Goal: Task Accomplishment & Management: Complete application form

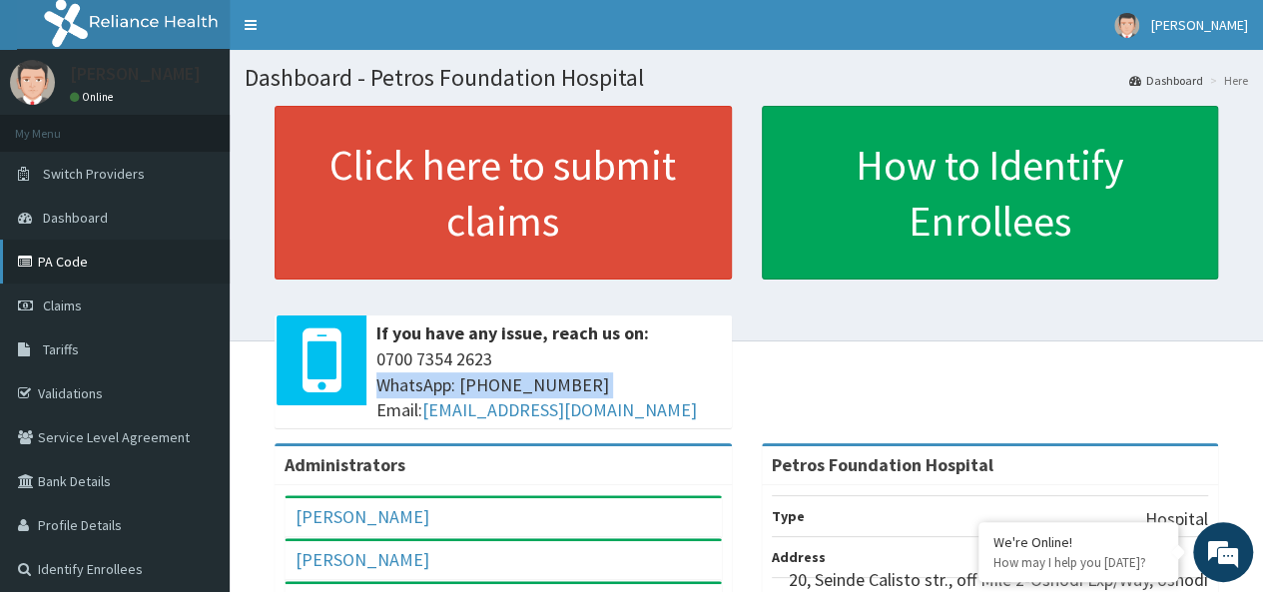
click at [62, 259] on link "PA Code" at bounding box center [115, 262] width 230 height 44
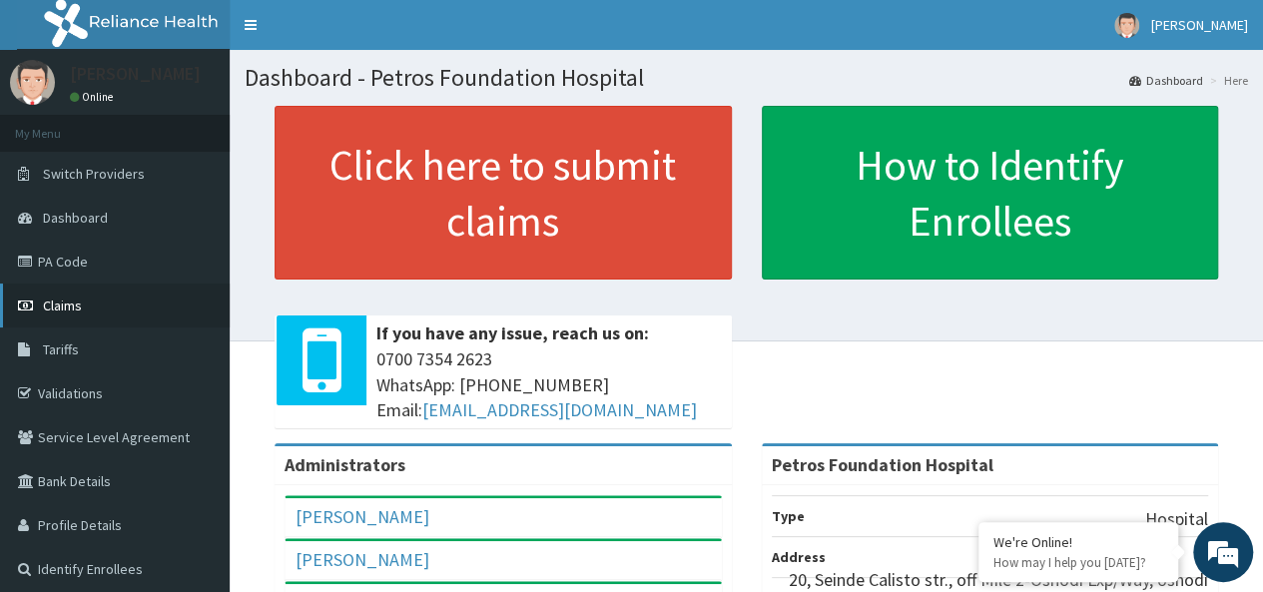
click at [66, 300] on span "Claims" at bounding box center [62, 305] width 39 height 18
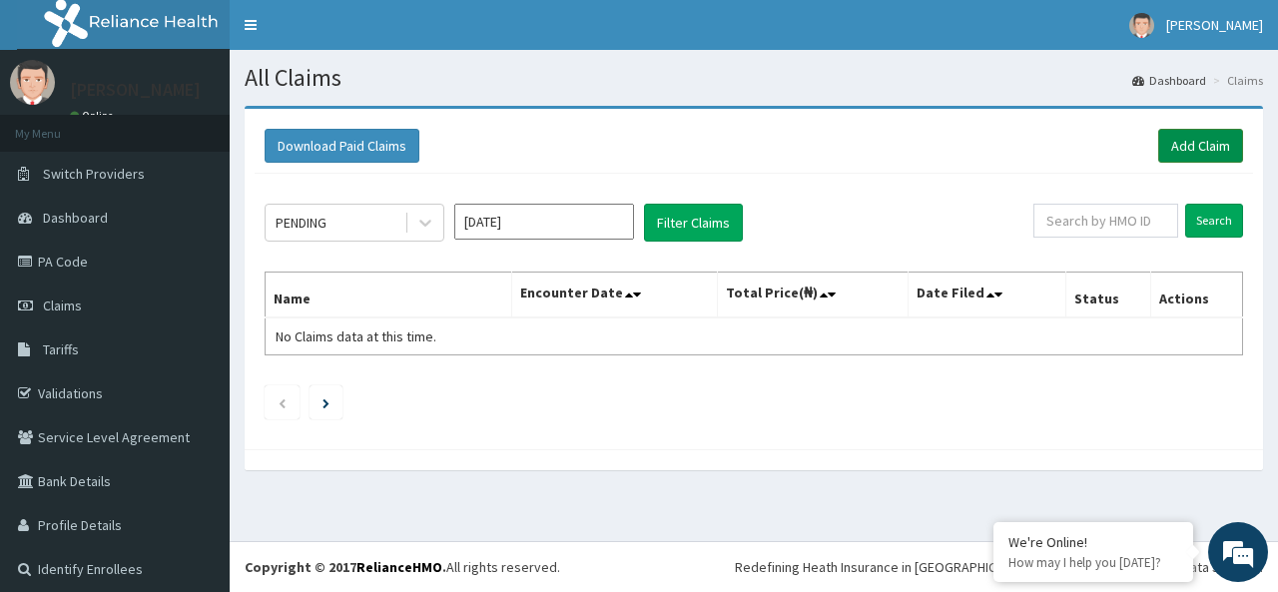
click at [1176, 145] on link "Add Claim" at bounding box center [1200, 146] width 85 height 34
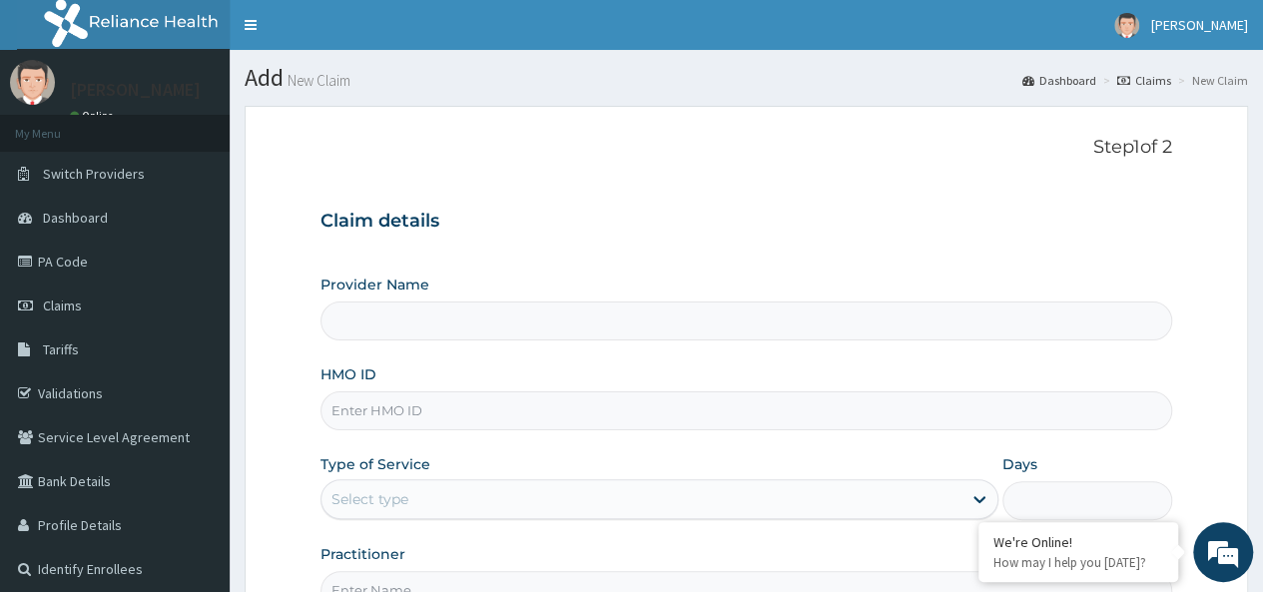
type input "Petros Foundation Hospital"
click at [618, 416] on input "HMO ID" at bounding box center [746, 410] width 852 height 39
paste input "TEN/10363/A"
type input "TEN/10363/A"
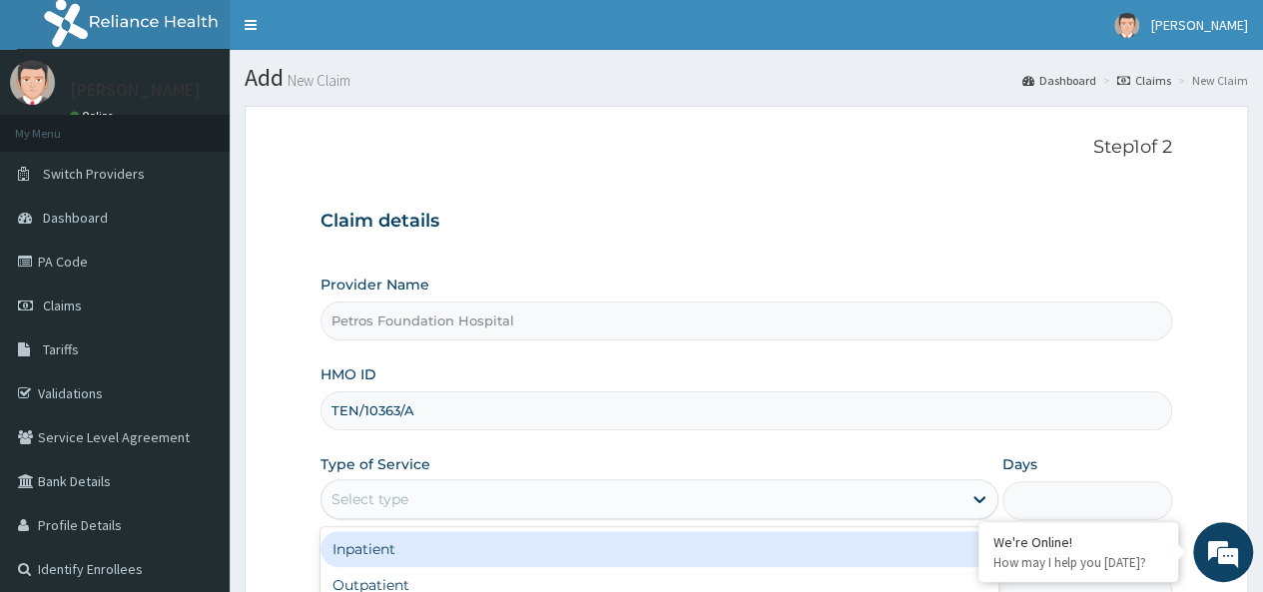
click at [673, 492] on div "Select type" at bounding box center [641, 499] width 640 height 32
click at [673, 549] on div "Inpatient" at bounding box center [659, 549] width 678 height 36
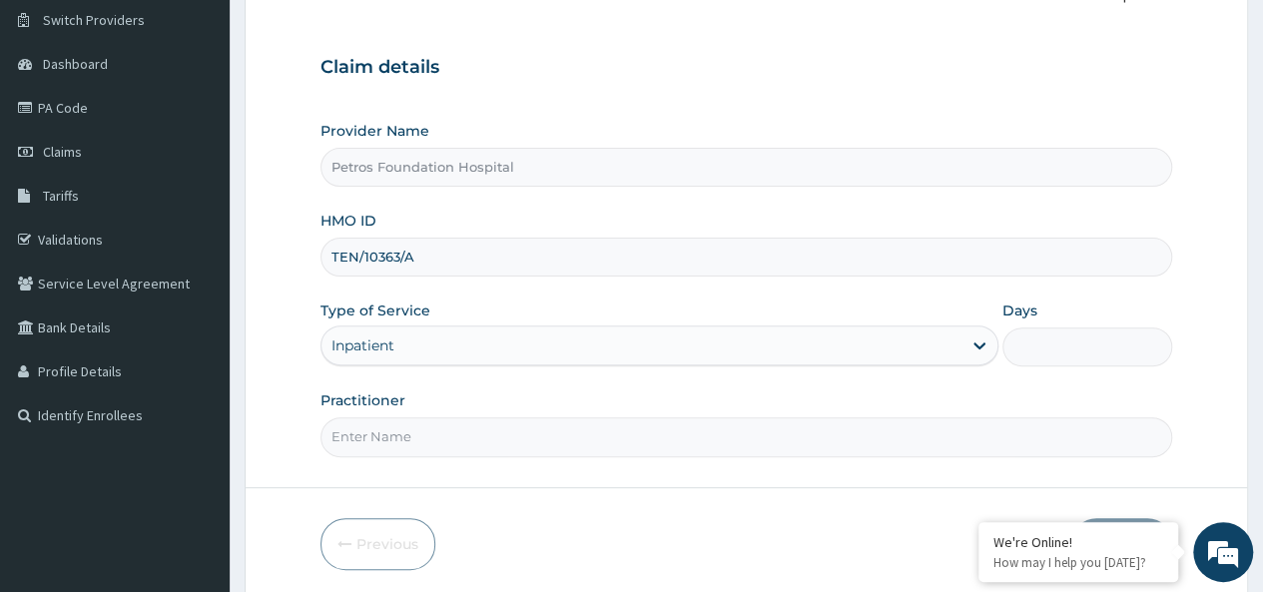
scroll to position [175, 0]
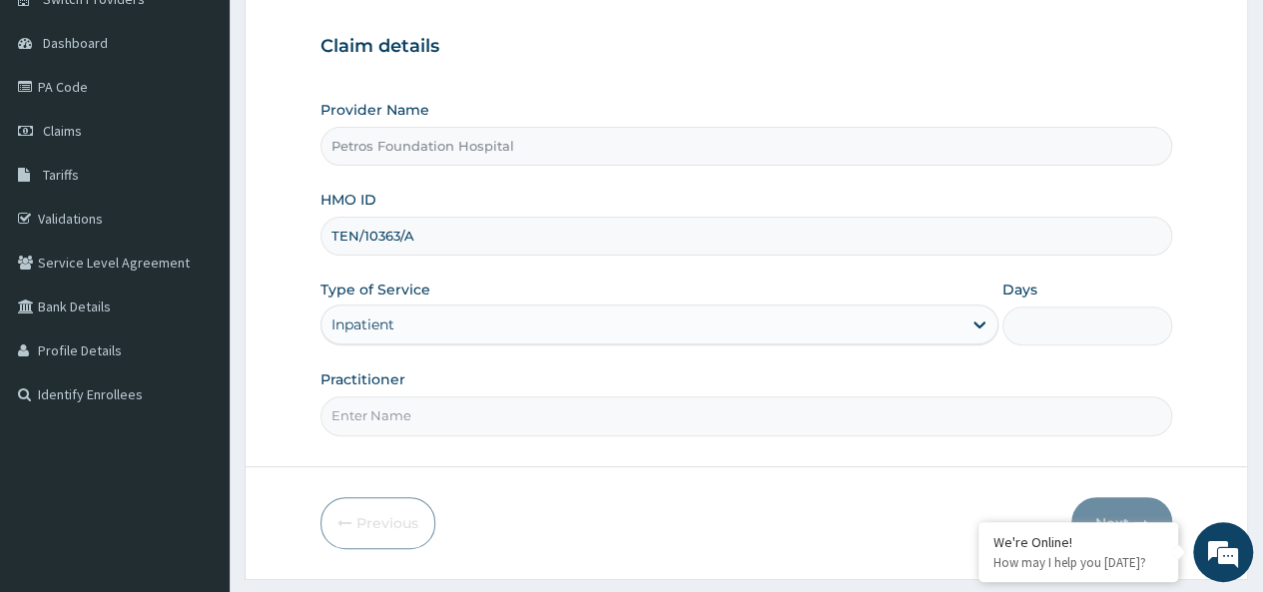
click at [1009, 401] on input "Practitioner" at bounding box center [746, 415] width 852 height 39
click at [1061, 310] on input "Days" at bounding box center [1087, 325] width 170 height 39
type input "1"
click at [1031, 422] on input "Practitioner" at bounding box center [746, 415] width 852 height 39
type input "DR PETER"
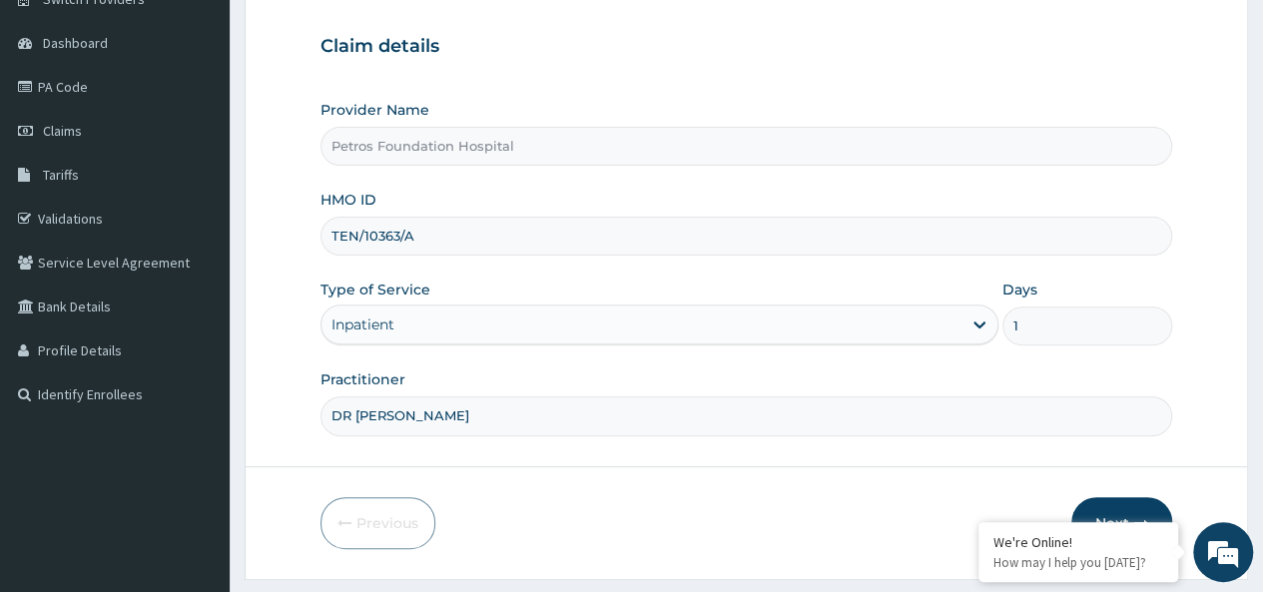
click at [1121, 509] on button "Next" at bounding box center [1121, 523] width 101 height 52
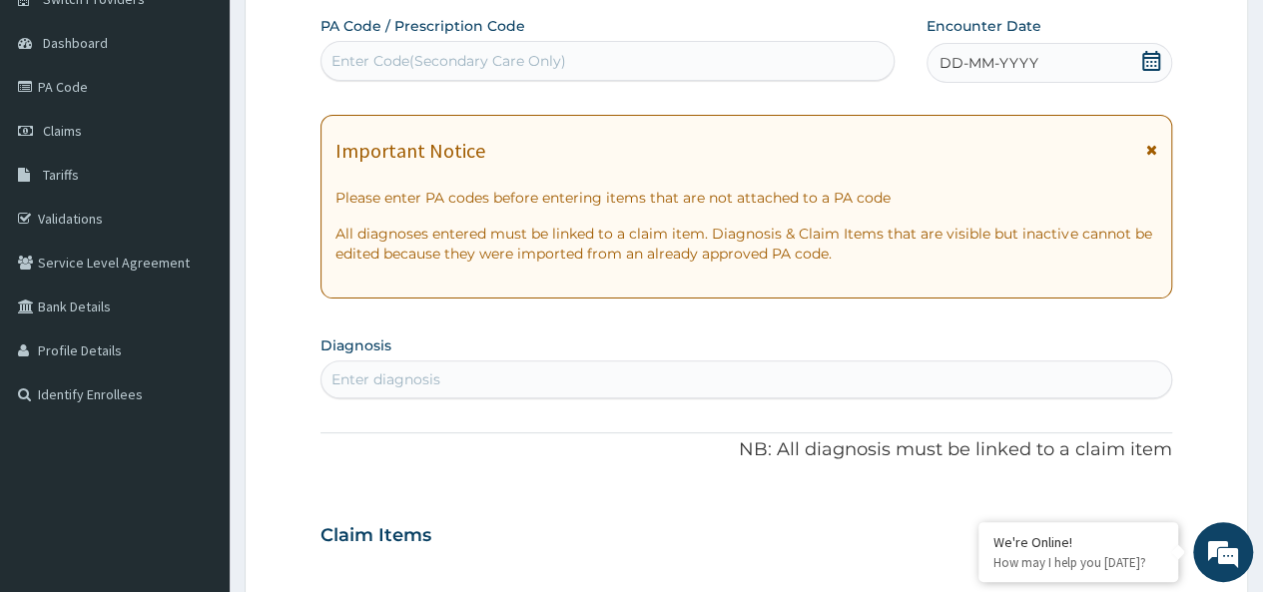
click at [754, 56] on div "Enter Code(Secondary Care Only)" at bounding box center [606, 61] width 571 height 32
paste input "PA/8B0A06"
type input "PA/8B0A06"
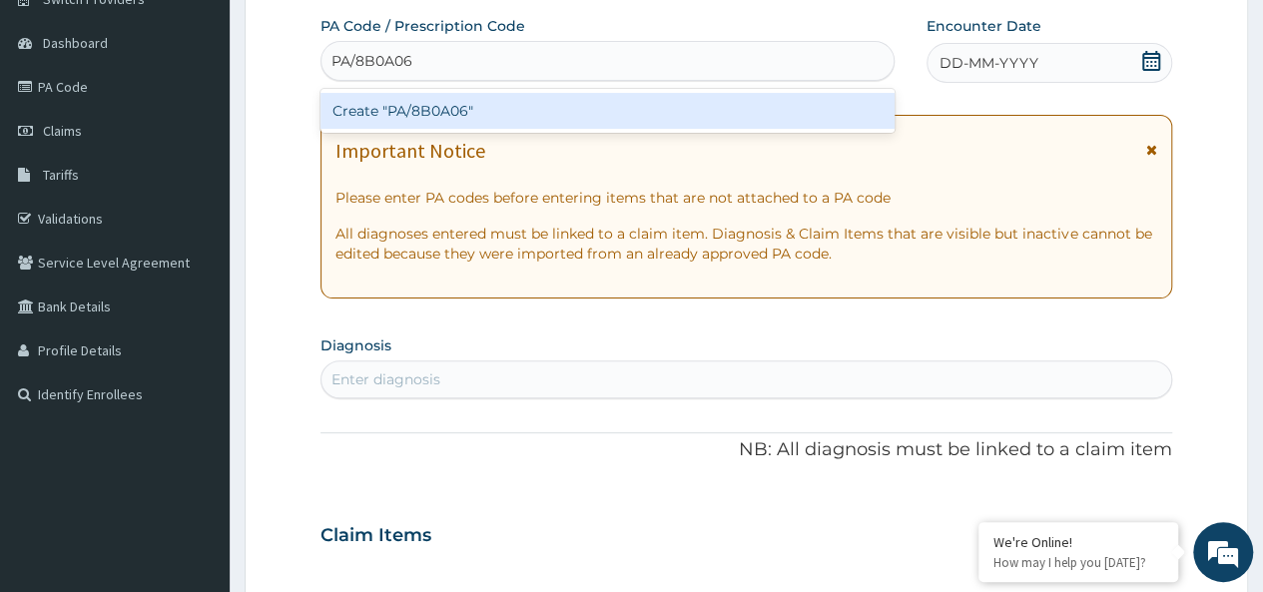
click at [617, 100] on div "Create "PA/8B0A06"" at bounding box center [606, 111] width 573 height 36
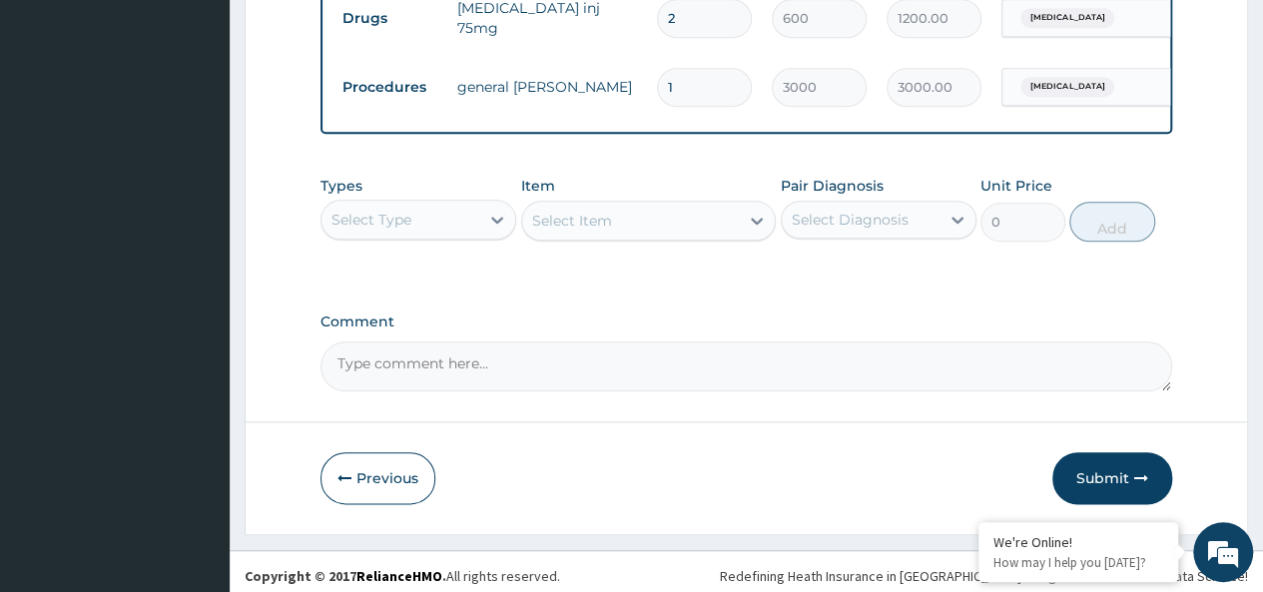
scroll to position [972, 0]
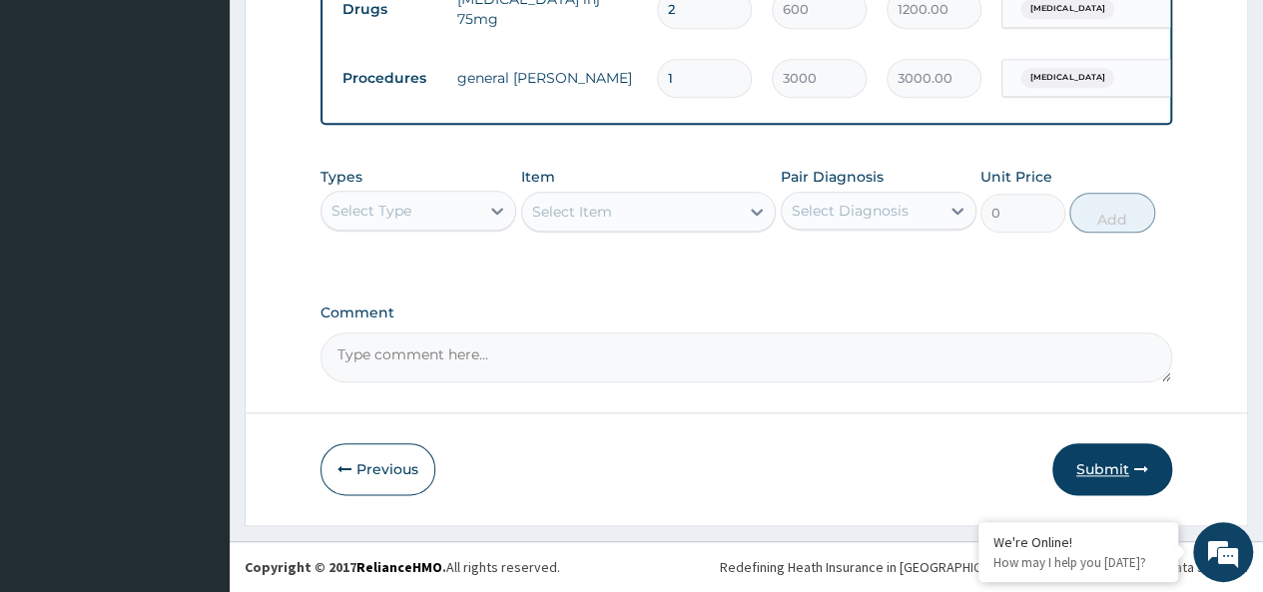
click at [1103, 465] on button "Submit" at bounding box center [1112, 469] width 120 height 52
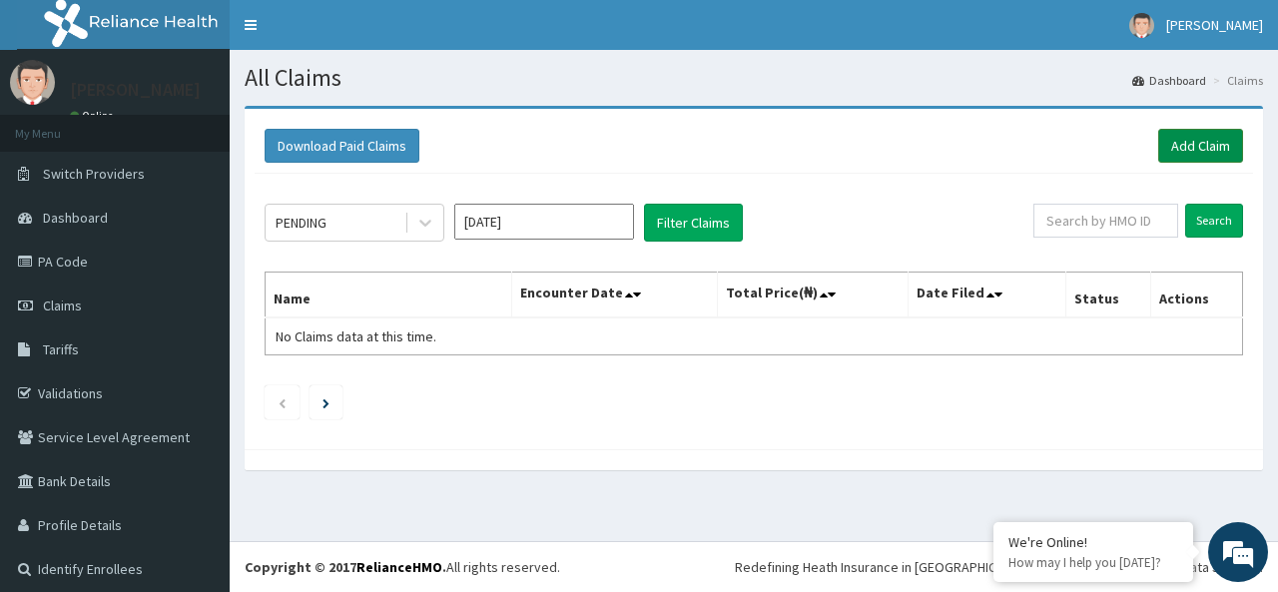
click at [1176, 138] on link "Add Claim" at bounding box center [1200, 146] width 85 height 34
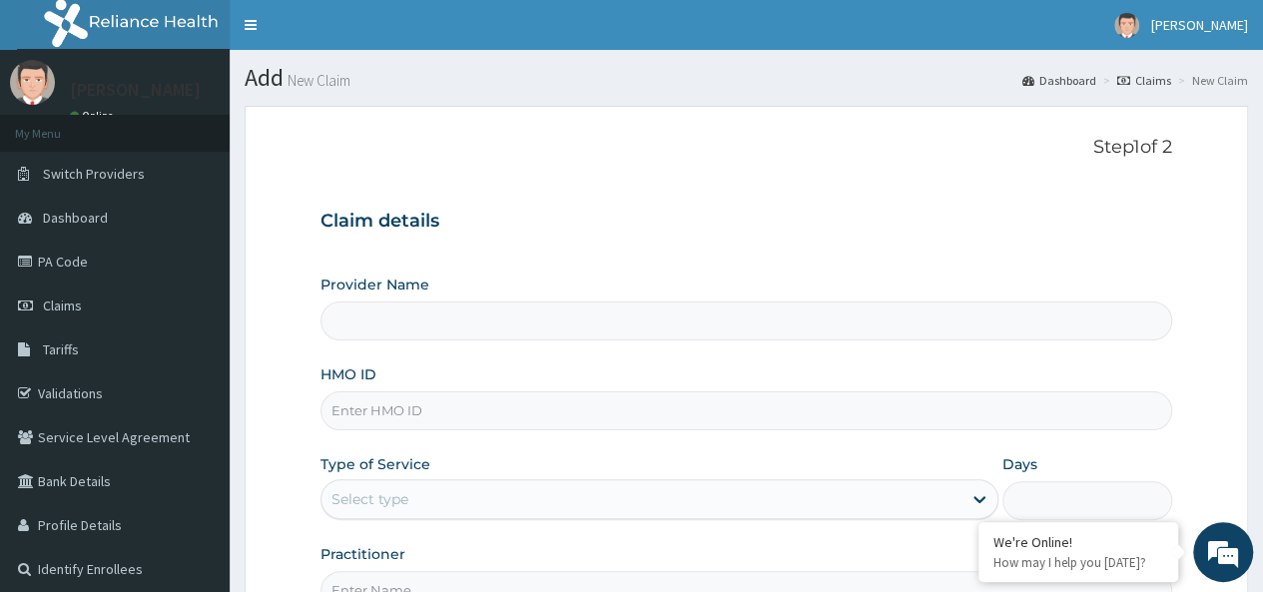
click at [787, 406] on input "HMO ID" at bounding box center [746, 410] width 852 height 39
type input "Petros Foundation Hospital"
paste input "CRH/10182/A"
type input "CRH/10182/A"
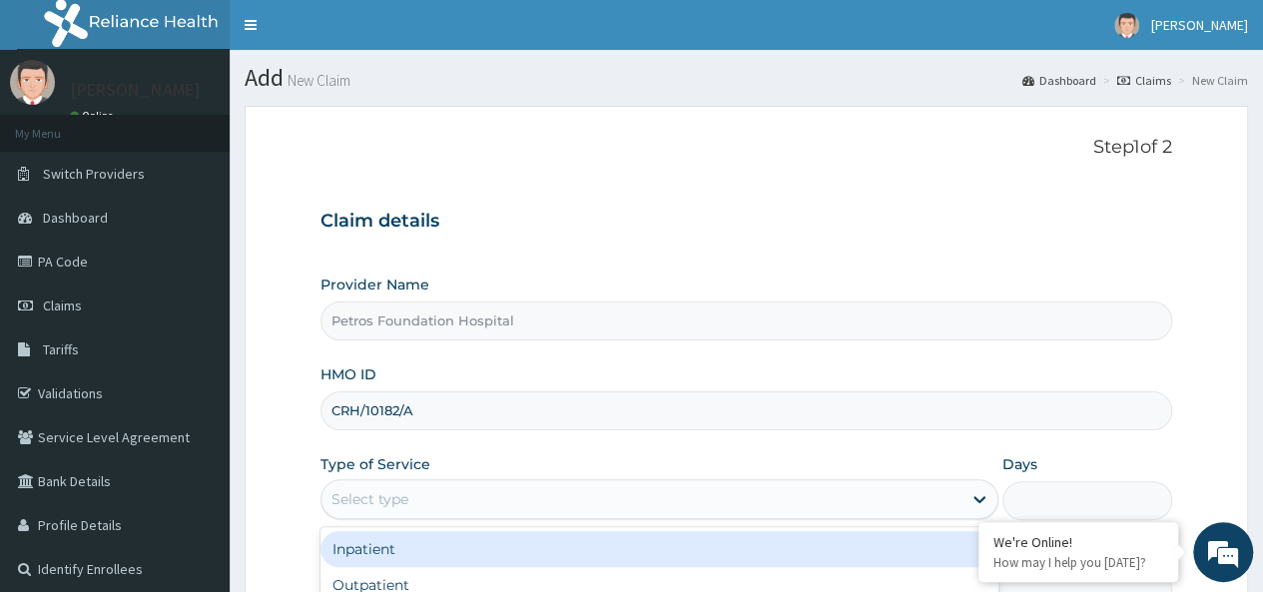
click at [790, 498] on div "Select type" at bounding box center [641, 499] width 640 height 32
click at [776, 551] on div "Inpatient" at bounding box center [659, 549] width 678 height 36
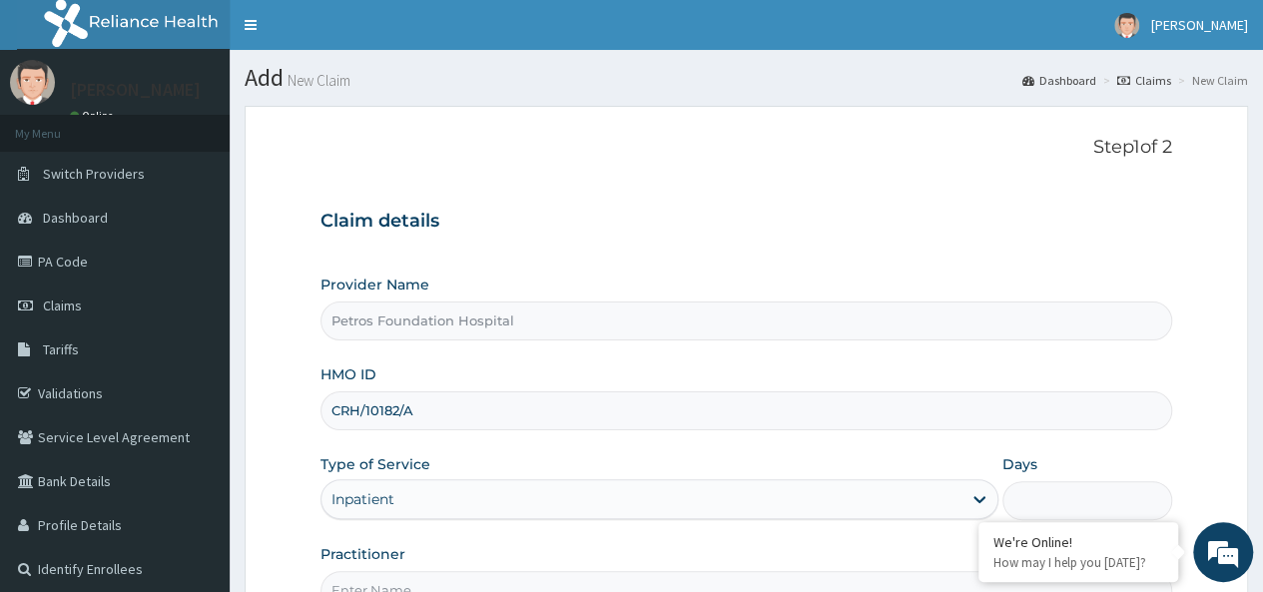
click at [1083, 497] on input "Days" at bounding box center [1087, 500] width 170 height 39
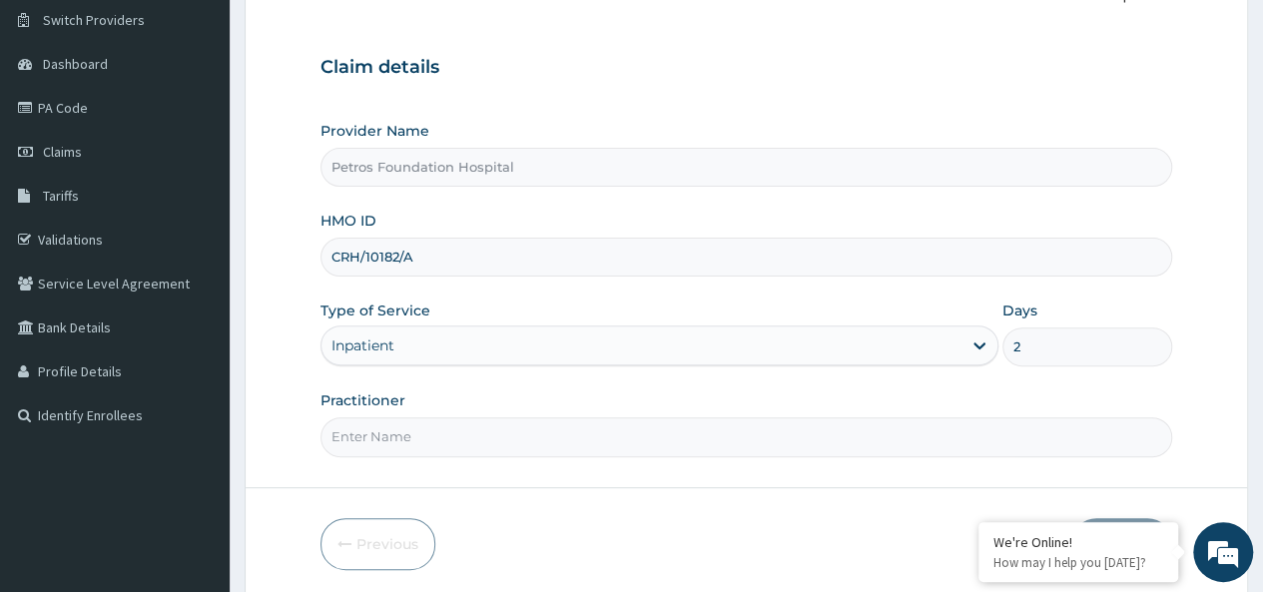
scroll to position [173, 0]
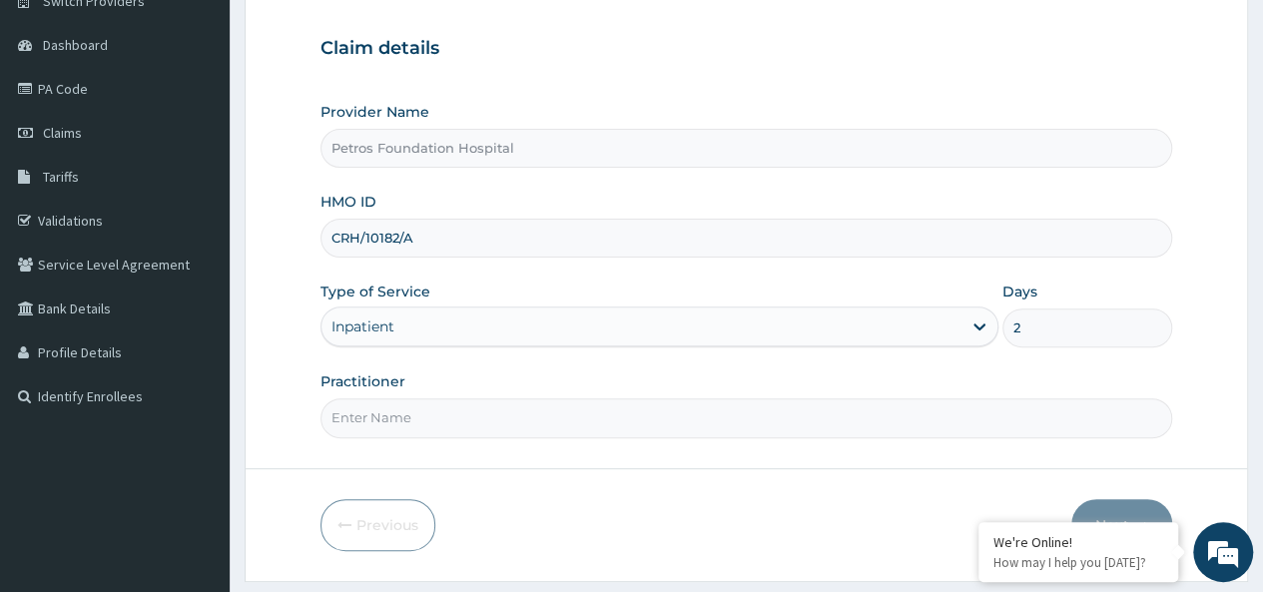
type input "2"
click at [856, 402] on input "Practitioner" at bounding box center [746, 417] width 852 height 39
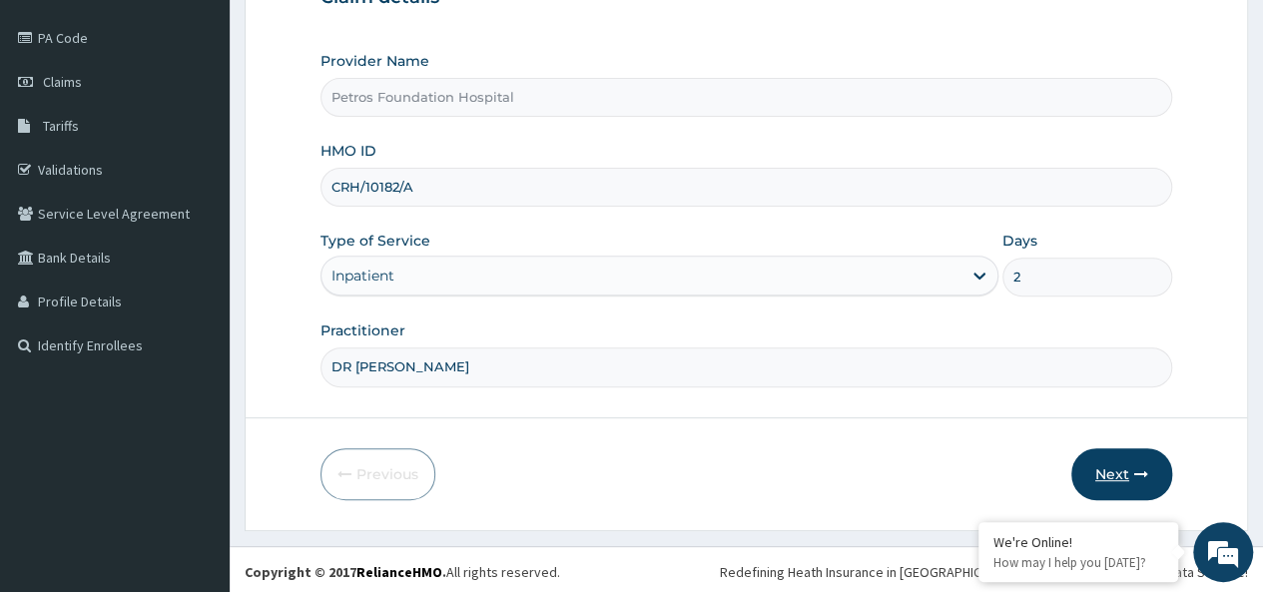
type input "DR PETER"
click at [1104, 468] on button "Next" at bounding box center [1121, 474] width 101 height 52
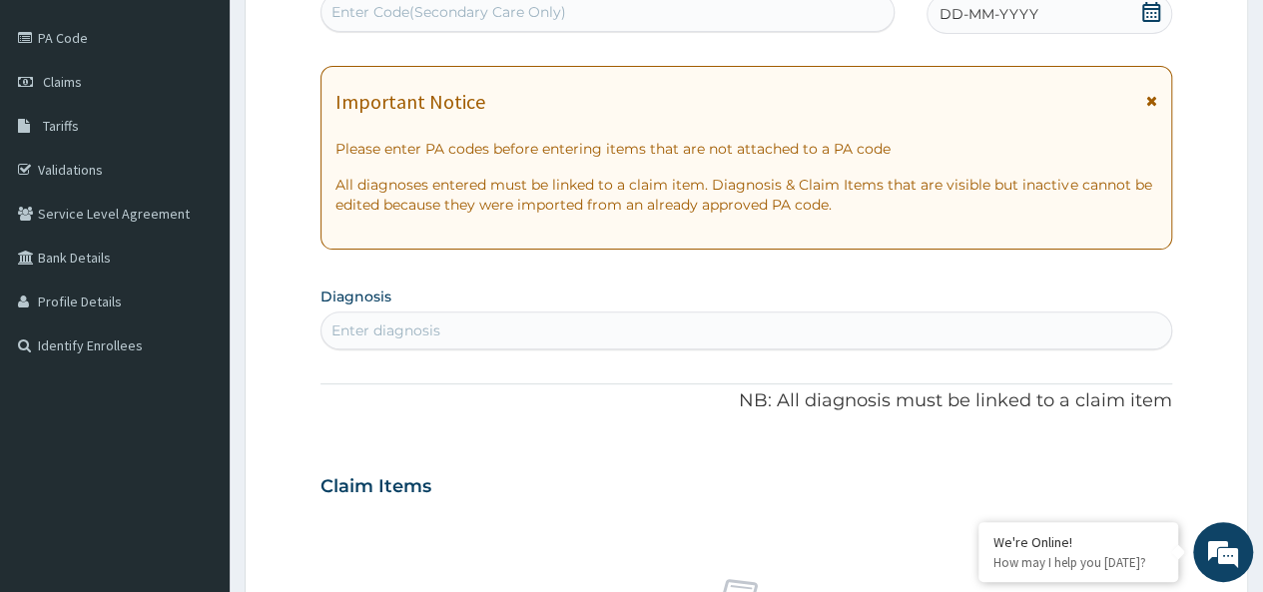
click at [662, 13] on div "Enter Code(Secondary Care Only)" at bounding box center [606, 12] width 571 height 32
click at [760, 15] on div "Enter Code(Secondary Care Only)" at bounding box center [606, 12] width 571 height 32
paste input "PA/EAD64E"
type input "PA/EAD64E"
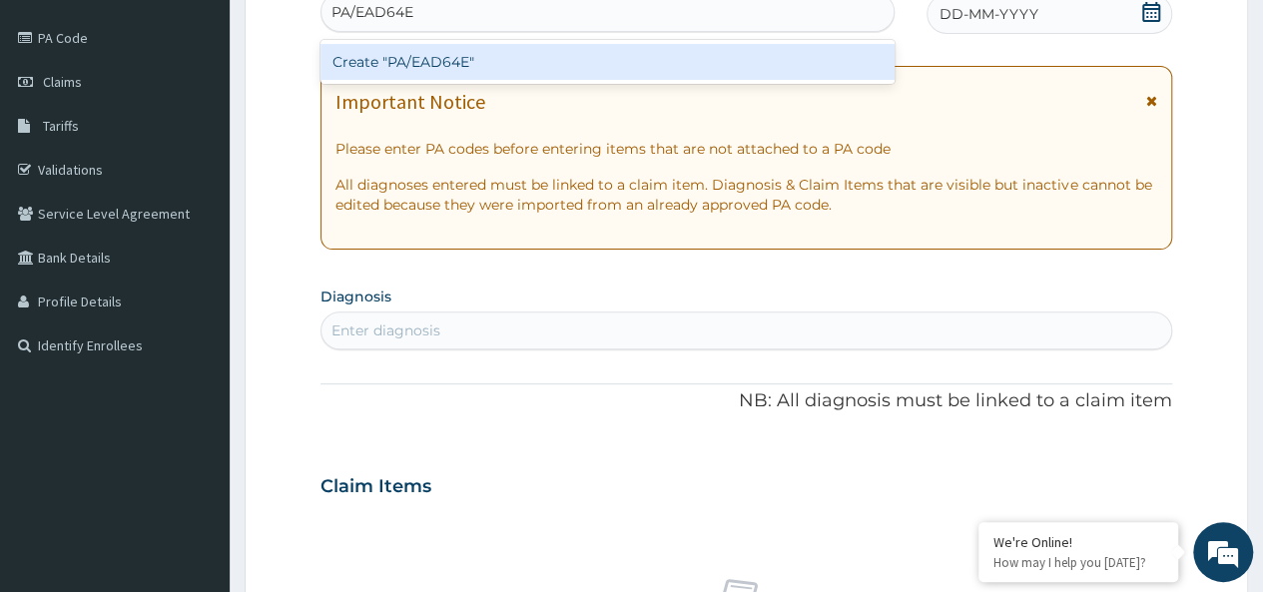
click at [469, 49] on div "Create "PA/EAD64E"" at bounding box center [606, 62] width 573 height 36
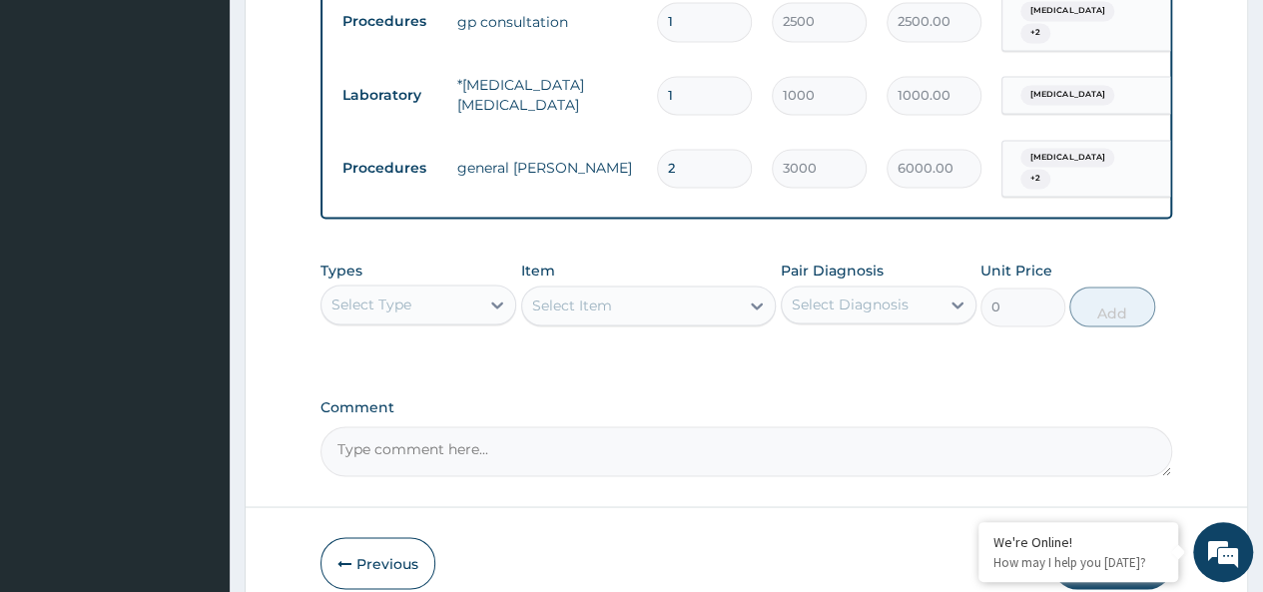
scroll to position [1595, 0]
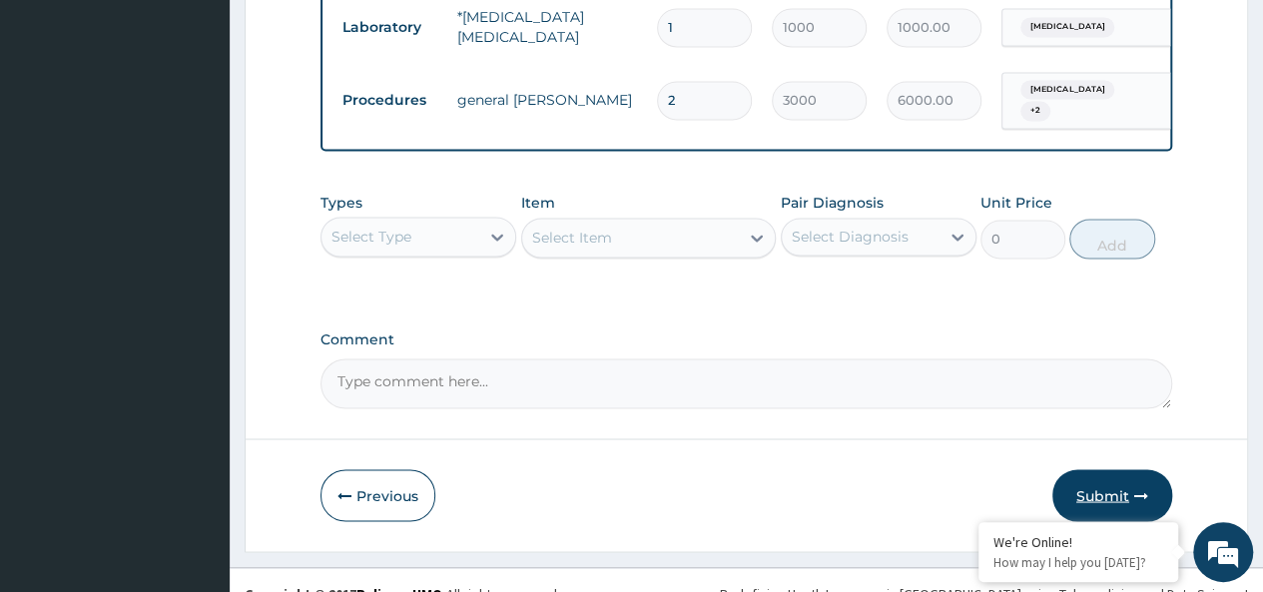
click at [1107, 469] on button "Submit" at bounding box center [1112, 495] width 120 height 52
